Goal: Task Accomplishment & Management: Manage account settings

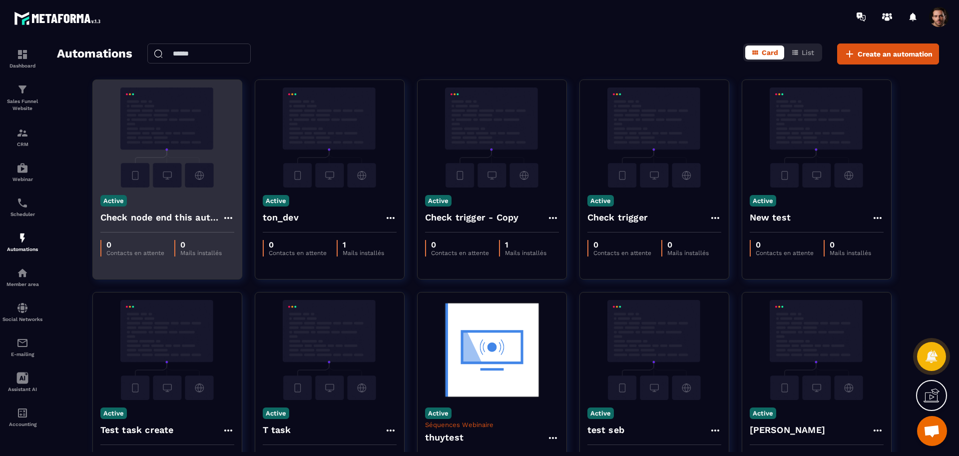
click at [226, 214] on icon at bounding box center [228, 218] width 12 height 12
click at [238, 236] on icon at bounding box center [236, 240] width 9 height 9
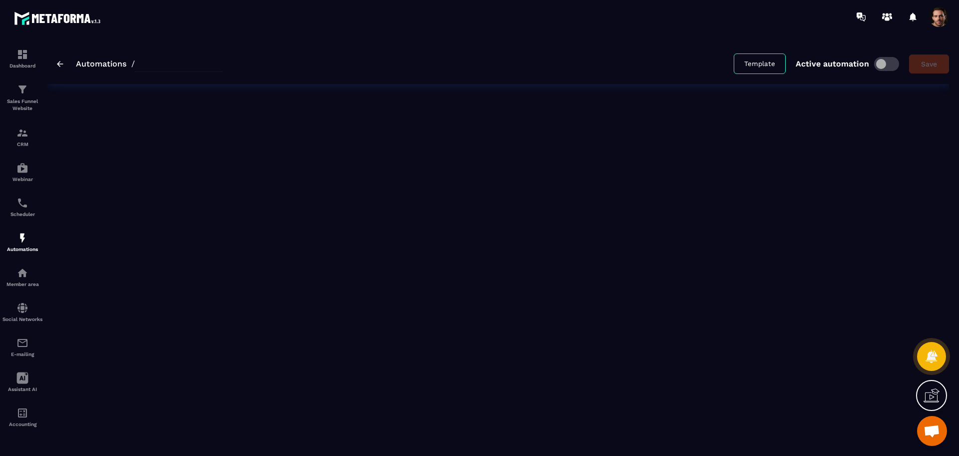
type input "**********"
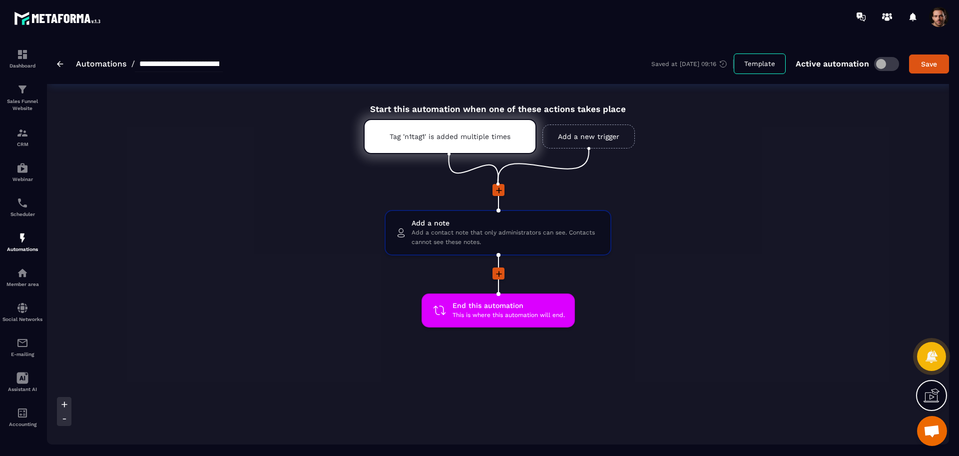
scroll to position [9, 0]
